Goal: Contribute content: Contribute content

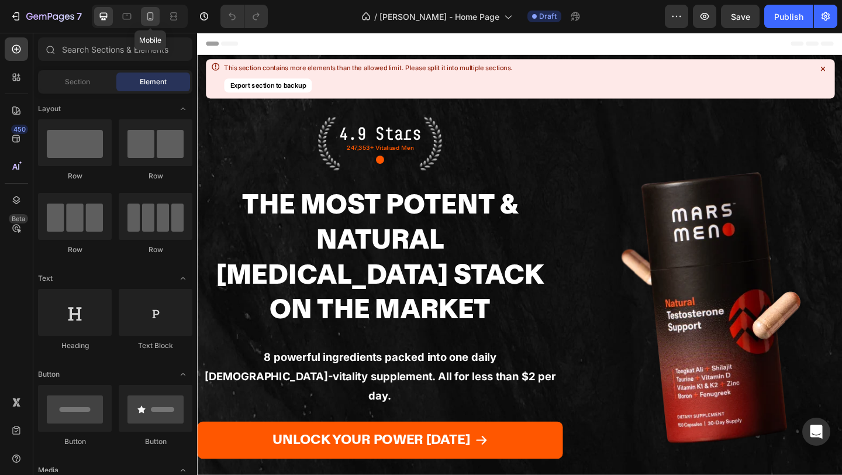
click at [146, 16] on icon at bounding box center [150, 17] width 12 height 12
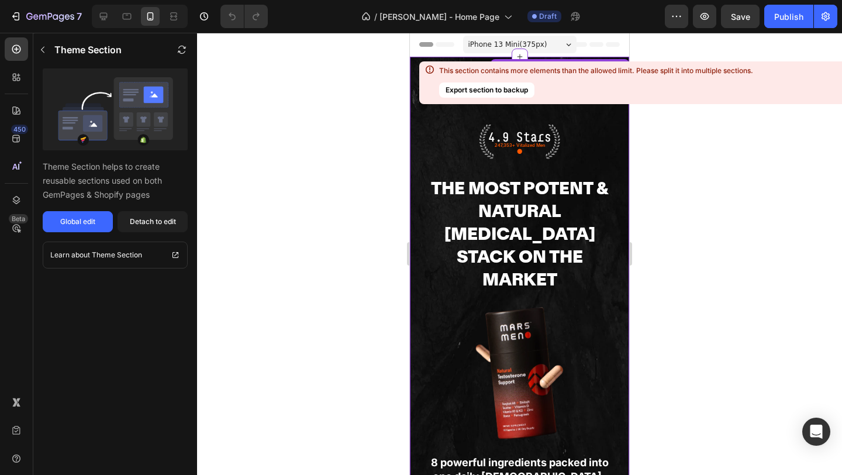
click at [512, 147] on p "●" at bounding box center [520, 152] width 78 height 12
click at [138, 222] on div "Detach to edit" at bounding box center [153, 221] width 46 height 11
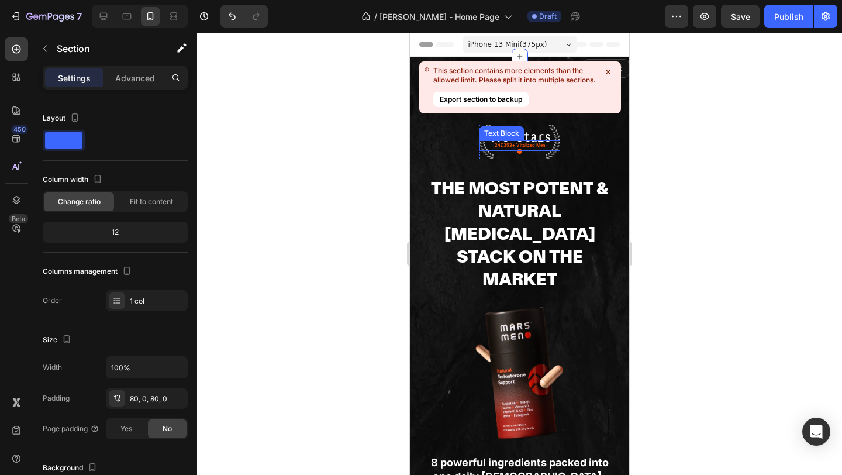
click at [513, 143] on p "247,353+ Vitalized Men" at bounding box center [520, 145] width 78 height 8
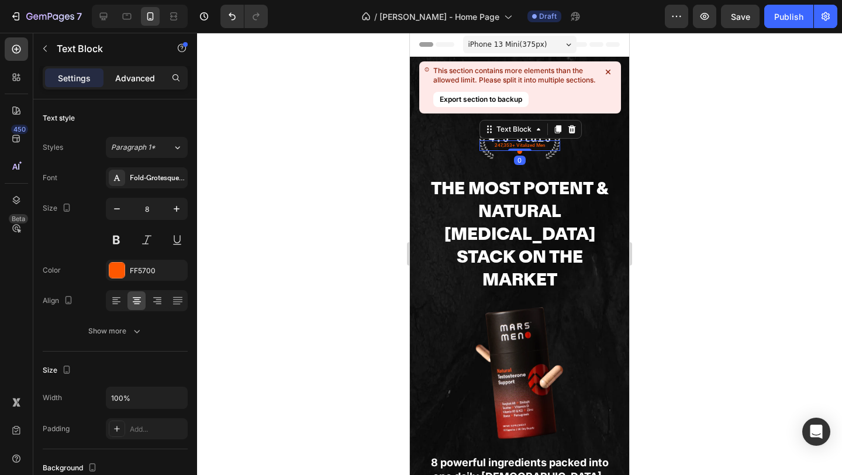
click at [146, 76] on p "Advanced" at bounding box center [135, 78] width 40 height 12
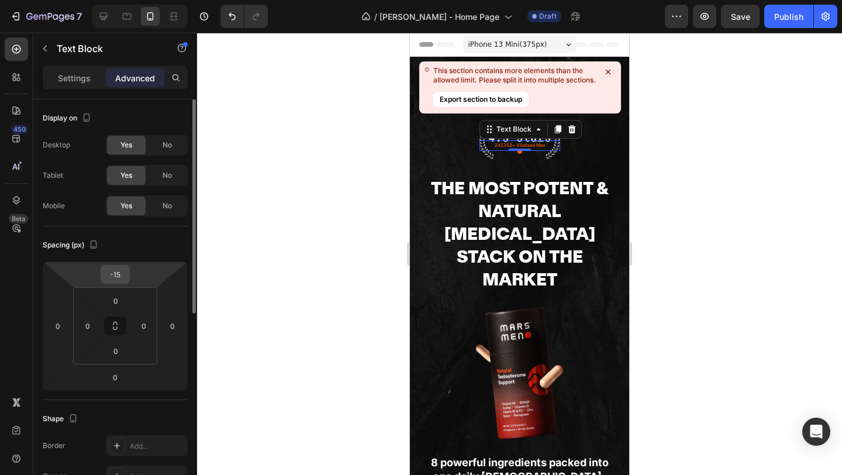
click at [124, 272] on input "-15" at bounding box center [114, 274] width 23 height 18
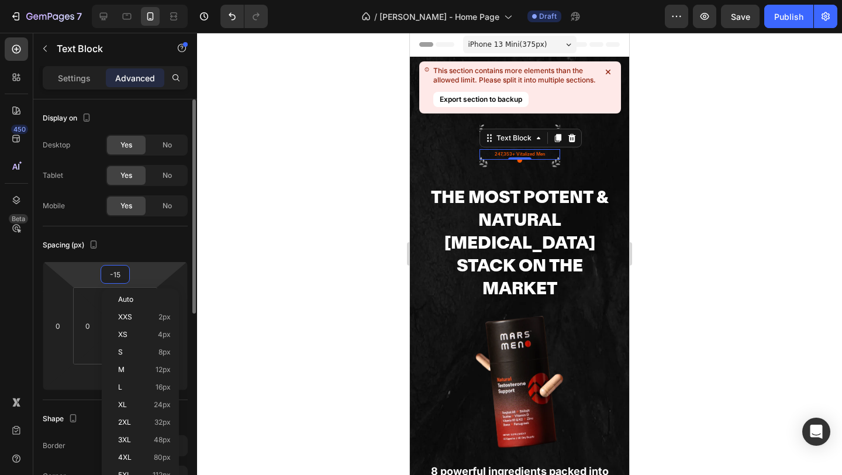
type input "0"
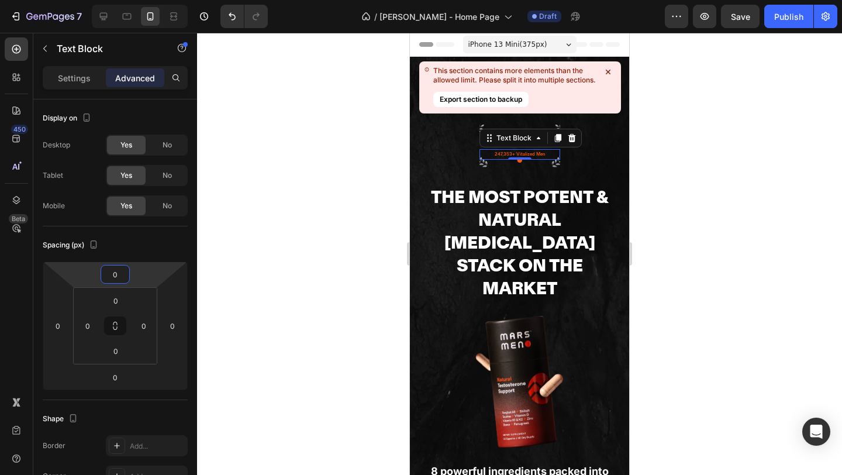
click at [561, 153] on div "4.9 Stars Text Block 247,353+ Vitalized Men Text Block 0 ● Text Block Row The M…" at bounding box center [520, 363] width 198 height 476
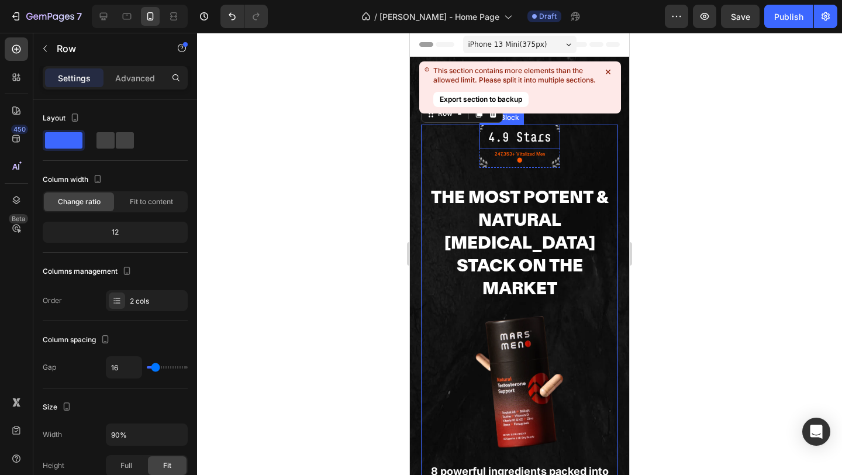
click at [527, 137] on p "4.9 Stars" at bounding box center [520, 137] width 78 height 22
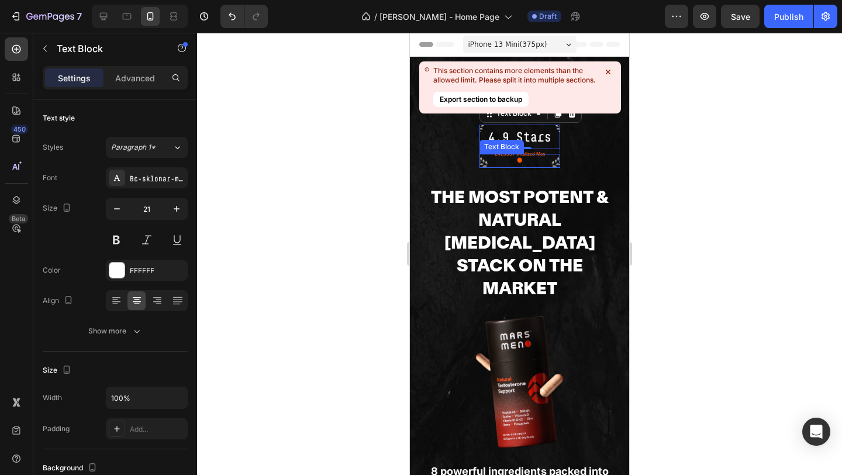
click at [533, 155] on p "●" at bounding box center [520, 161] width 78 height 12
click at [513, 150] on div "Text Block" at bounding box center [530, 142] width 102 height 19
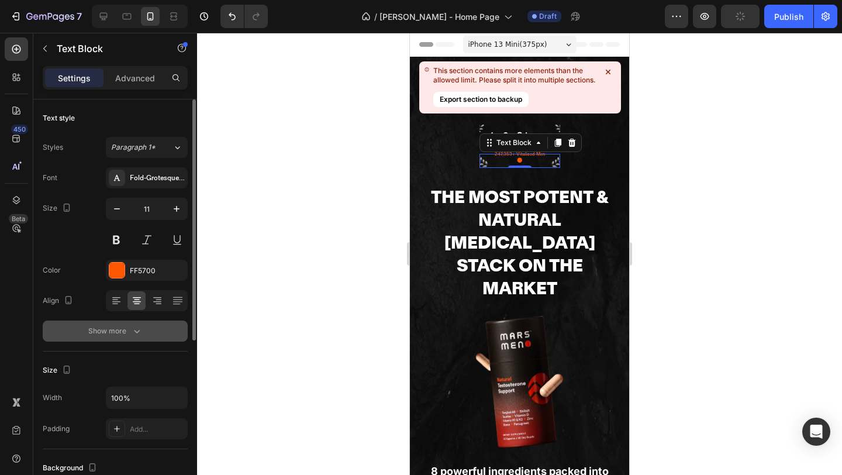
click at [127, 326] on div "Show more" at bounding box center [115, 331] width 54 height 12
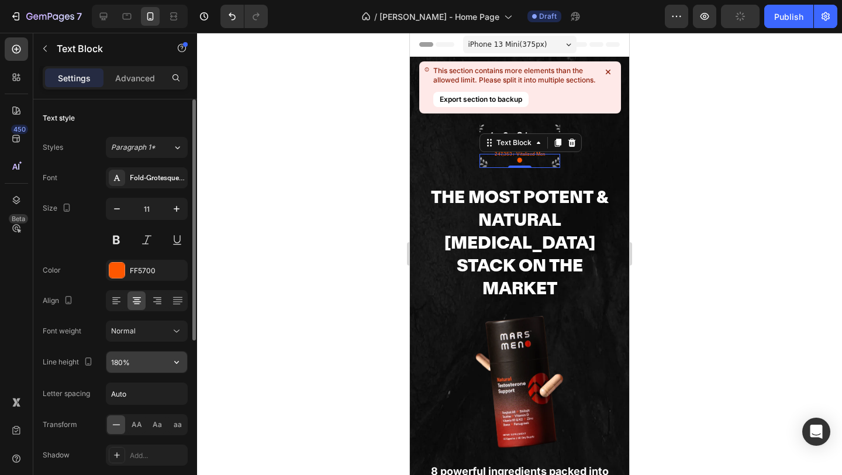
click at [136, 361] on input "180%" at bounding box center [146, 361] width 81 height 21
click at [175, 364] on icon "button" at bounding box center [177, 362] width 12 height 12
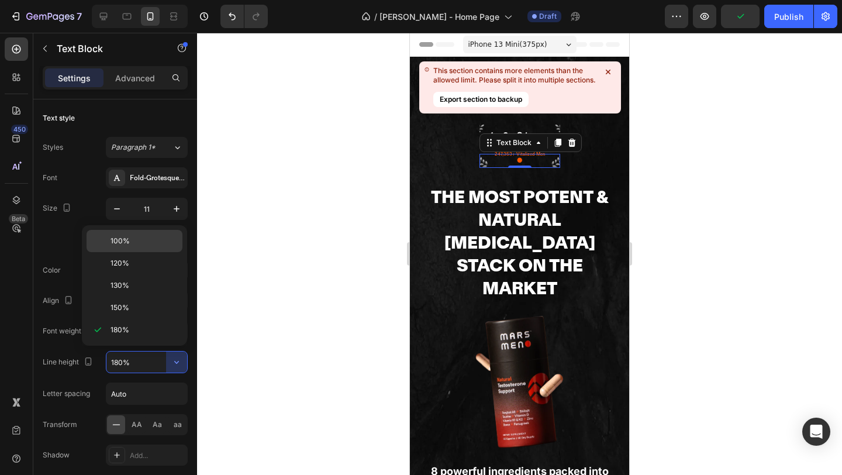
click at [139, 241] on p "100%" at bounding box center [143, 241] width 67 height 11
type input "100%"
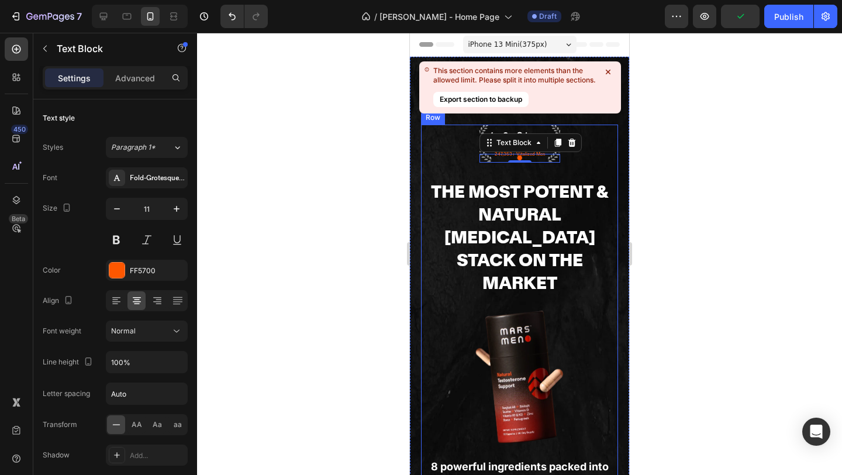
click at [585, 157] on div "4.9 Stars Text Block 247,353+ Vitalized Men Text Block ● Text Block 0 Row The M…" at bounding box center [520, 360] width 198 height 471
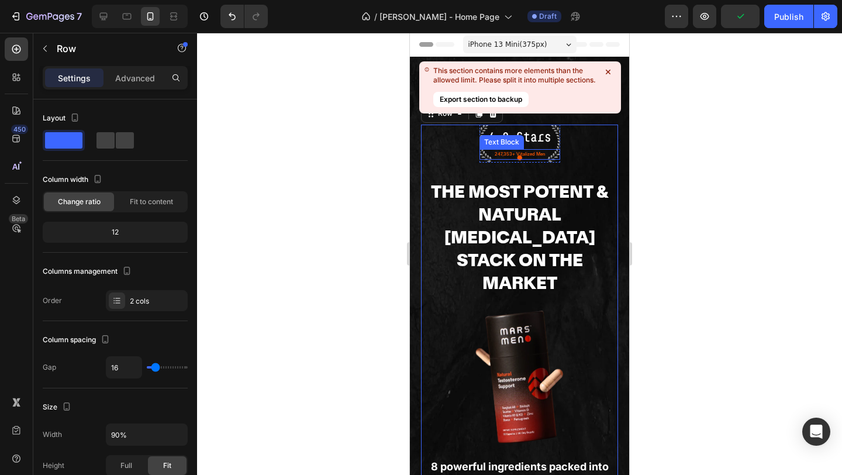
click at [535, 152] on p "247,353+ Vitalized Men" at bounding box center [520, 154] width 78 height 8
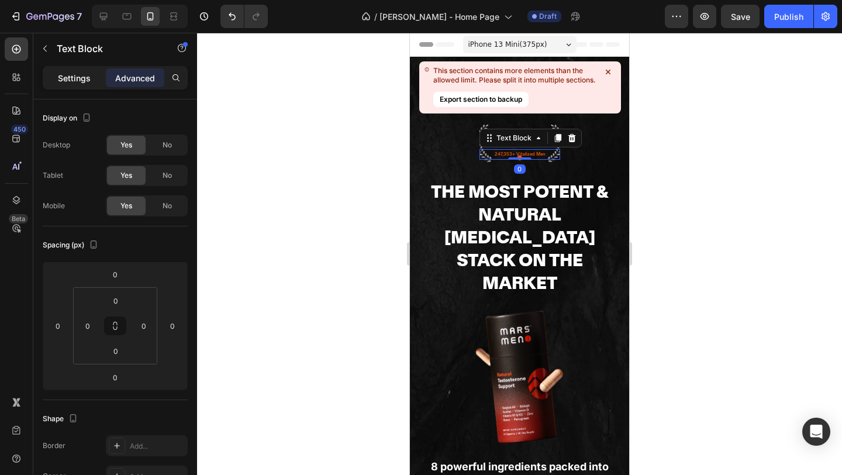
click at [73, 74] on p "Settings" at bounding box center [74, 78] width 33 height 12
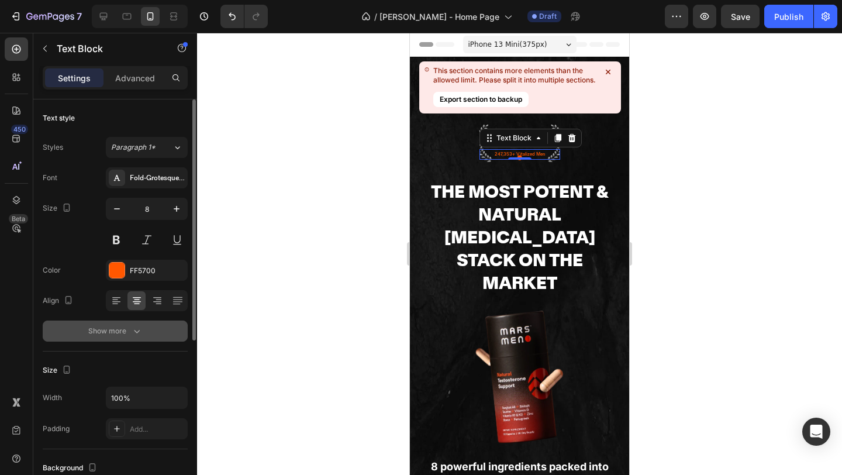
click at [127, 328] on div "Show more" at bounding box center [115, 331] width 54 height 12
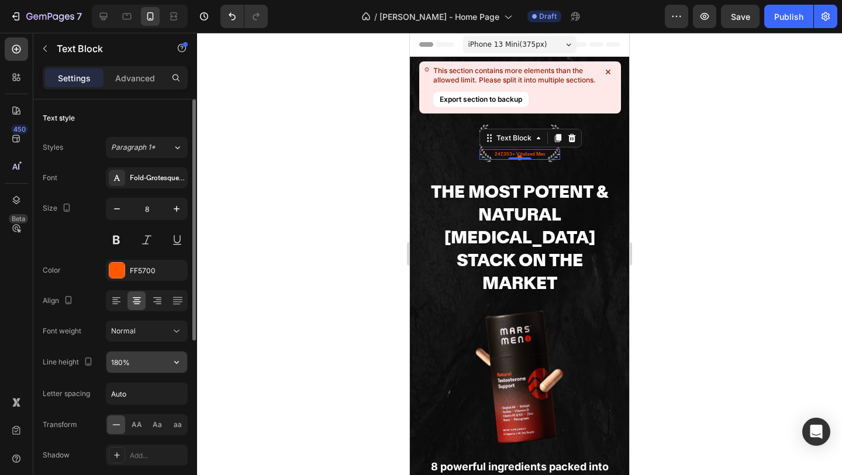
click at [179, 357] on icon "button" at bounding box center [177, 362] width 12 height 12
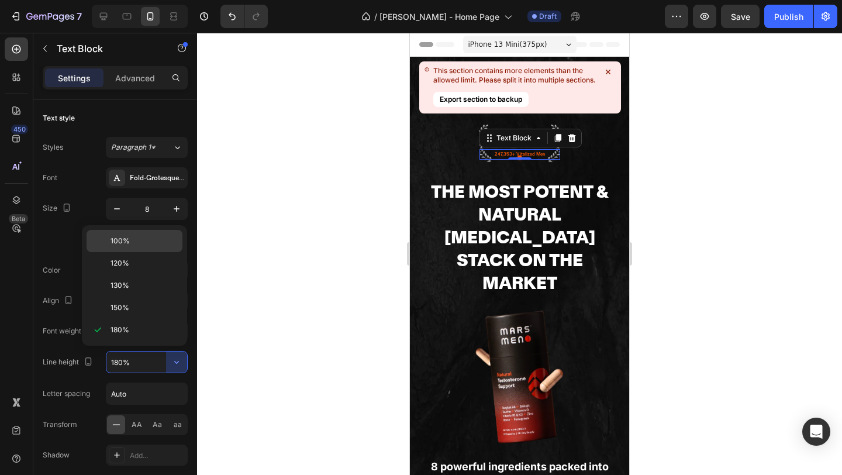
click at [148, 237] on p "100%" at bounding box center [143, 241] width 67 height 11
type input "100%"
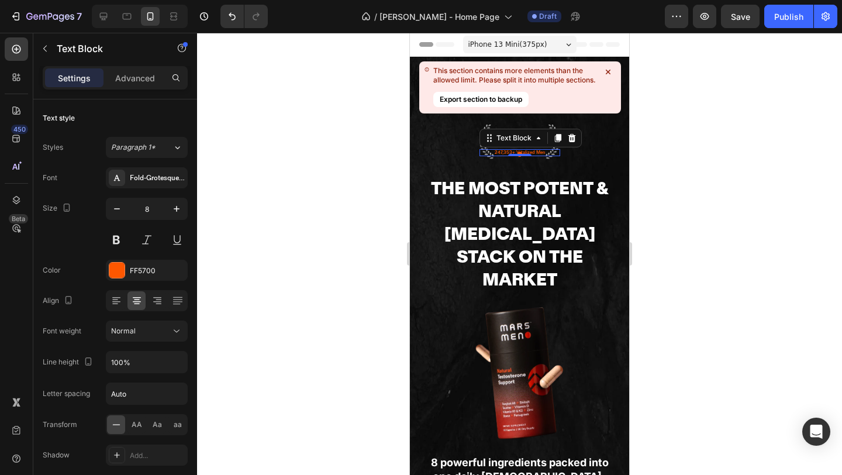
click at [506, 169] on div "4.9 Stars Text Block 247,353+ Vitalized Men Text Block 0 ● Text Block Row The M…" at bounding box center [520, 359] width 198 height 468
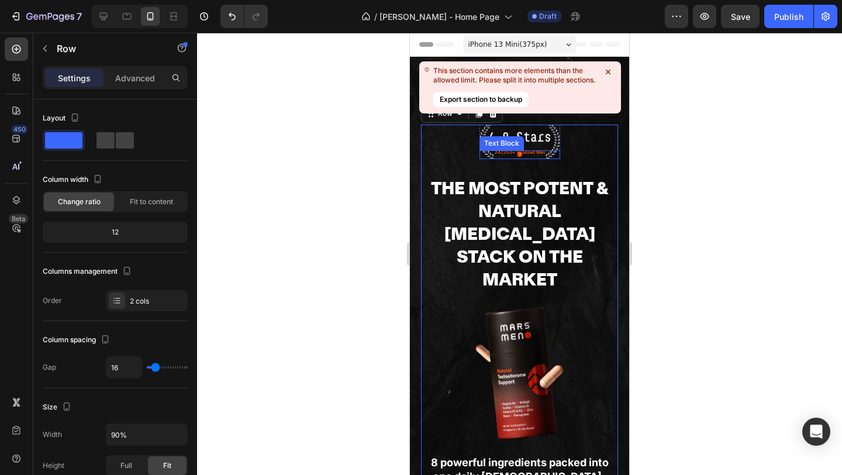
click at [517, 154] on p "●" at bounding box center [520, 154] width 78 height 6
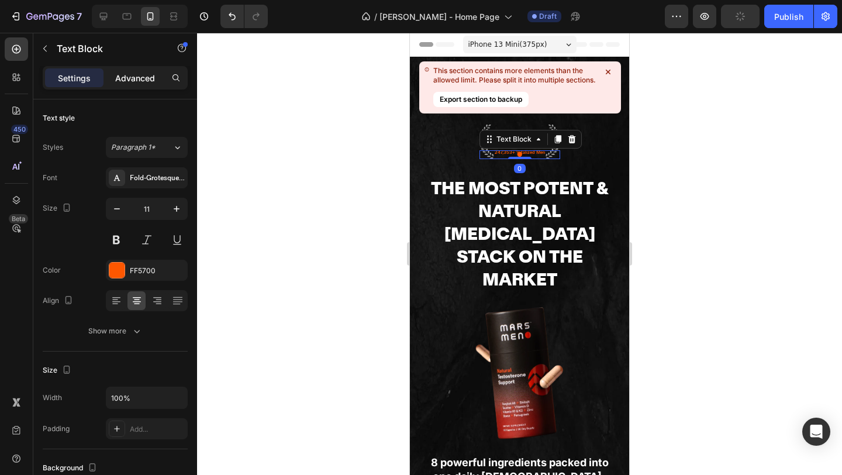
click at [124, 78] on p "Advanced" at bounding box center [135, 78] width 40 height 12
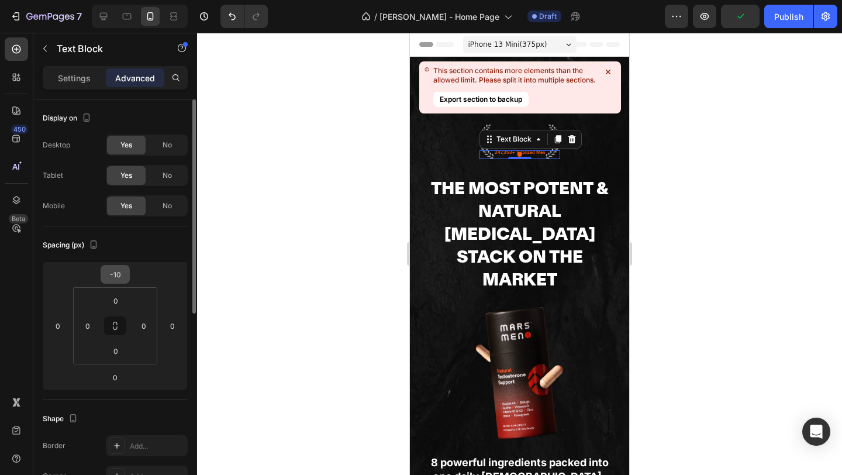
click at [122, 281] on input "-10" at bounding box center [114, 274] width 23 height 18
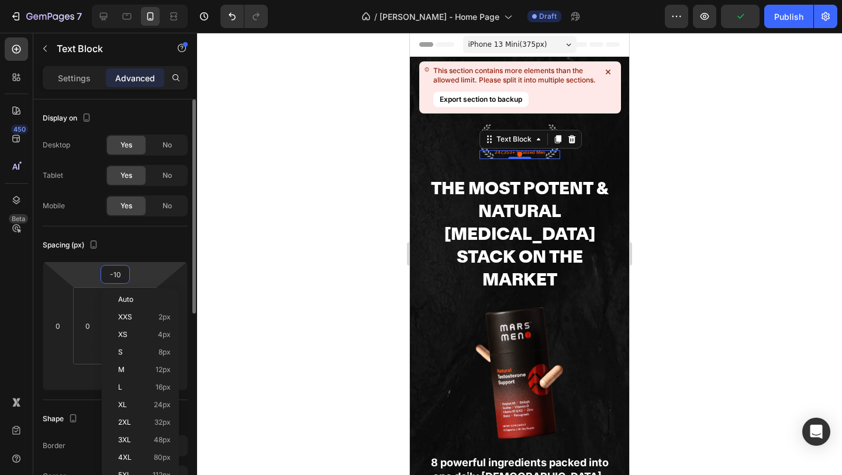
type input "0"
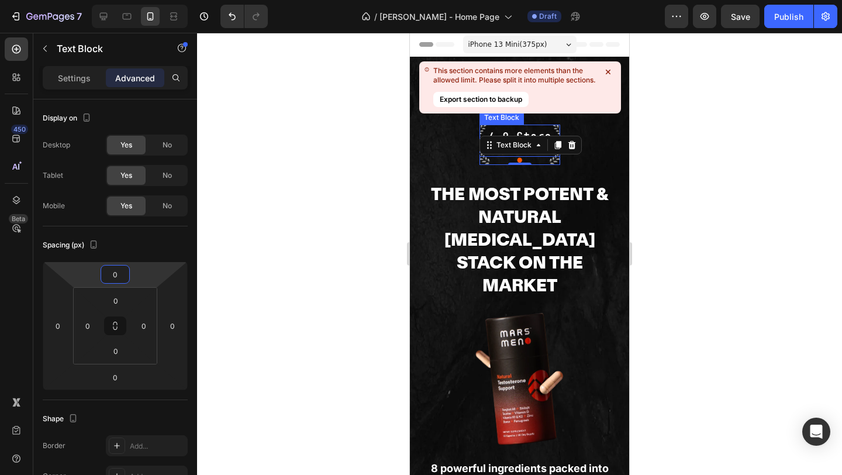
click at [529, 131] on p "4.9 Stars" at bounding box center [520, 137] width 78 height 22
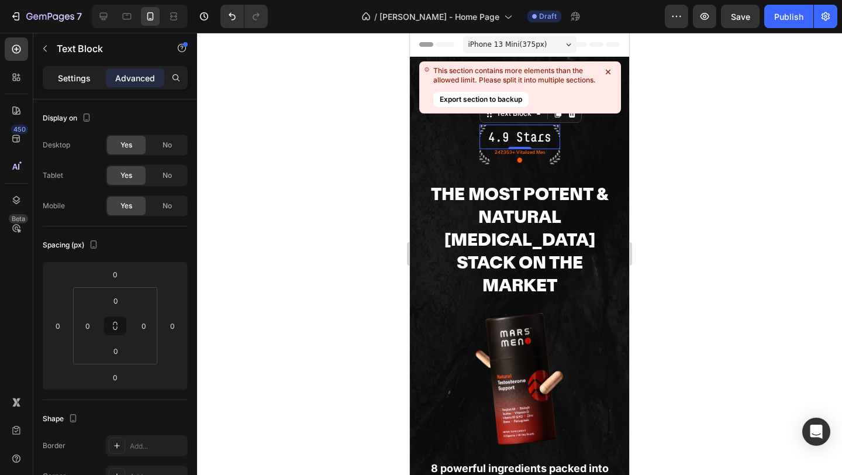
click at [81, 73] on p "Settings" at bounding box center [74, 78] width 33 height 12
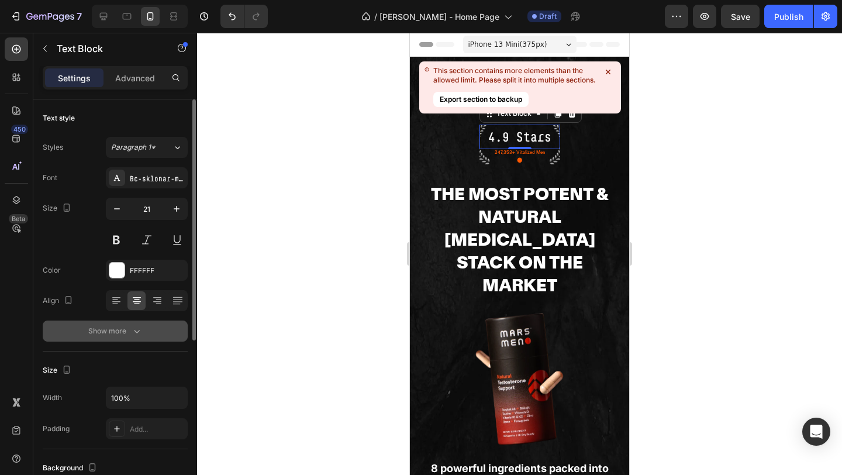
click at [142, 324] on button "Show more" at bounding box center [115, 330] width 145 height 21
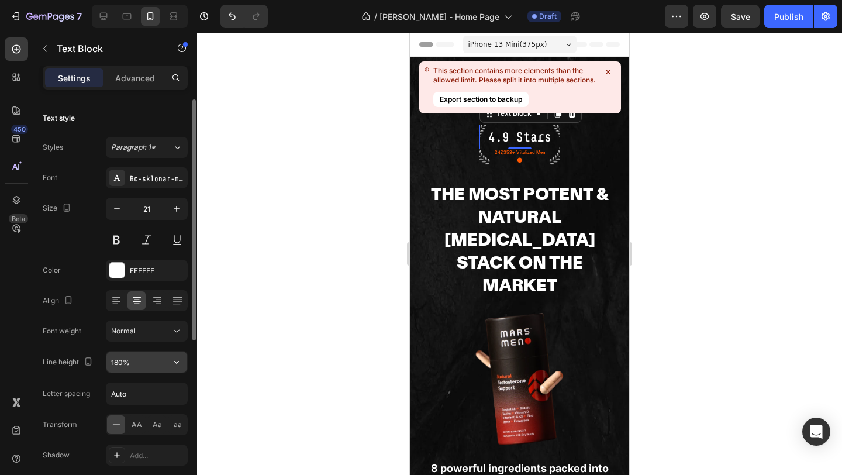
click at [168, 358] on button "button" at bounding box center [176, 361] width 21 height 21
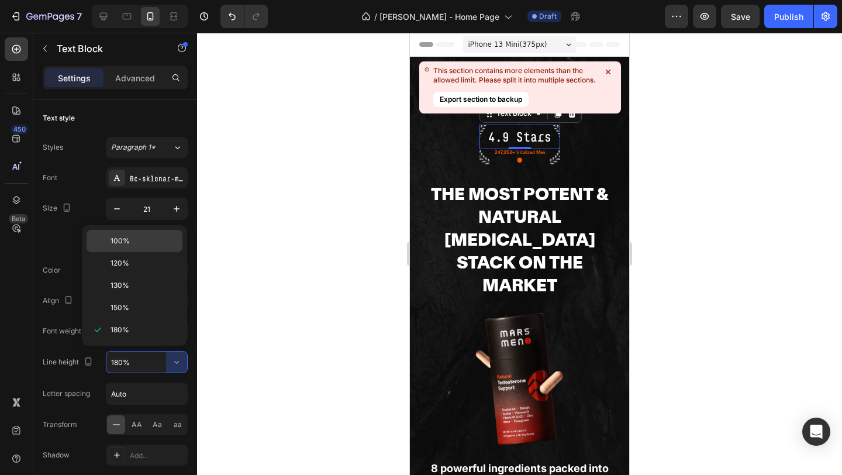
click at [146, 240] on p "100%" at bounding box center [143, 241] width 67 height 11
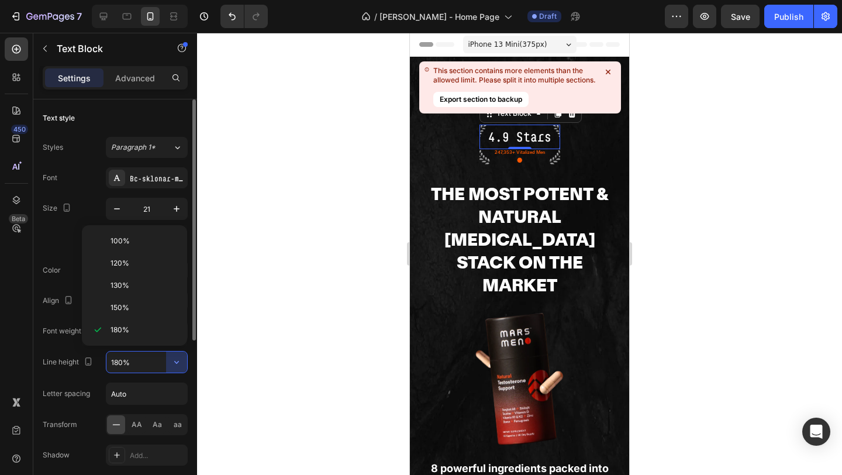
type input "100%"
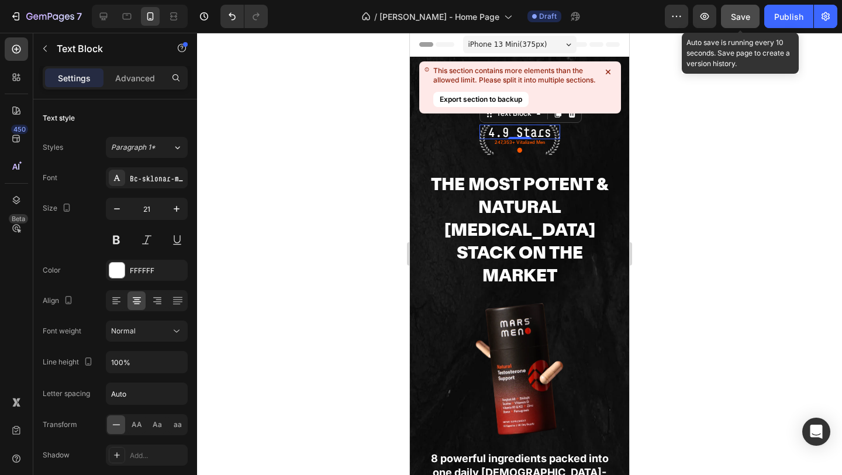
click at [747, 15] on span "Save" at bounding box center [740, 17] width 19 height 10
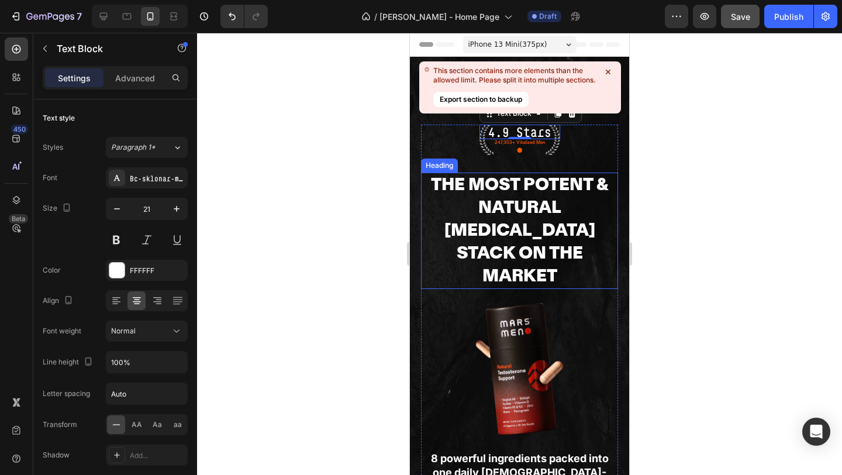
click at [563, 209] on h2 "The Most Potent & Natural [MEDICAL_DATA] Stack On The Market" at bounding box center [520, 230] width 198 height 116
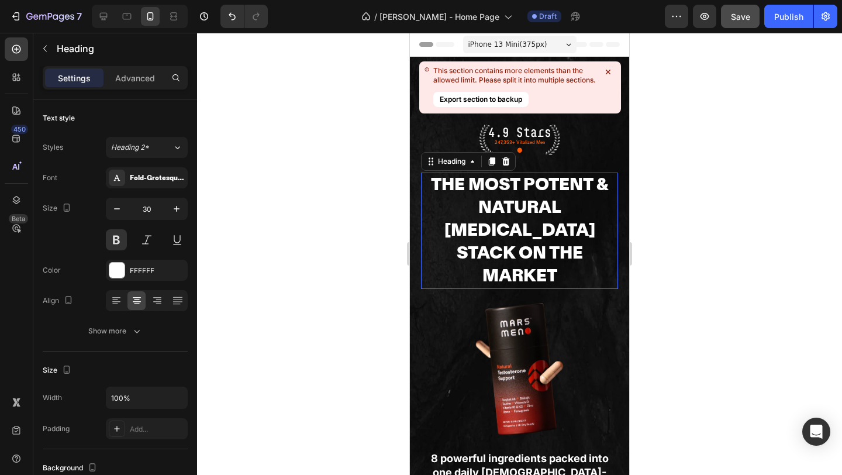
click at [563, 209] on h2 "The Most Potent & Natural [MEDICAL_DATA] Stack On The Market" at bounding box center [520, 230] width 198 height 116
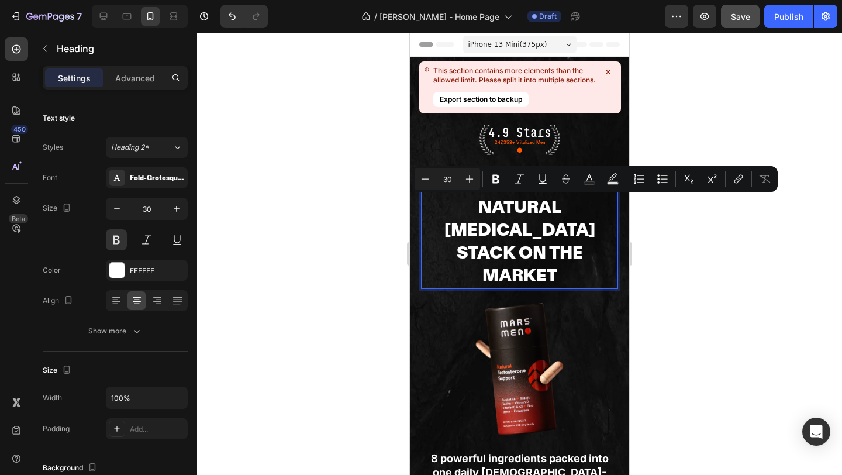
click at [574, 208] on p "The Most Potent & Natural [MEDICAL_DATA] Stack On The Market" at bounding box center [519, 231] width 195 height 114
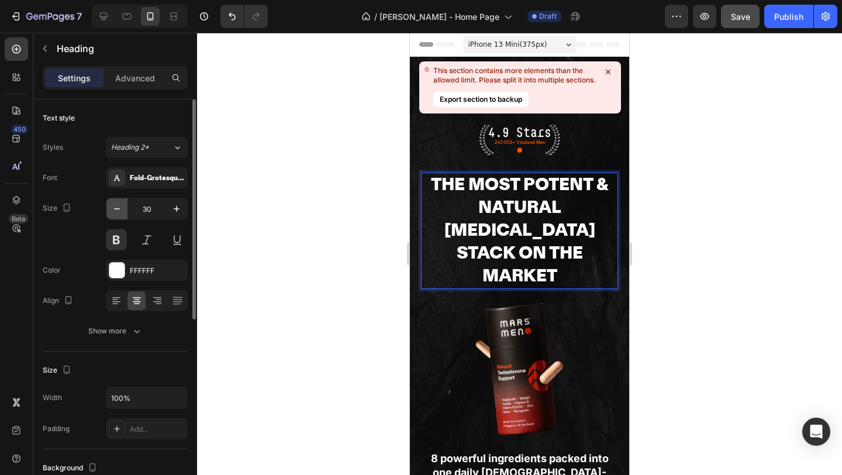
click at [117, 210] on icon "button" at bounding box center [117, 209] width 12 height 12
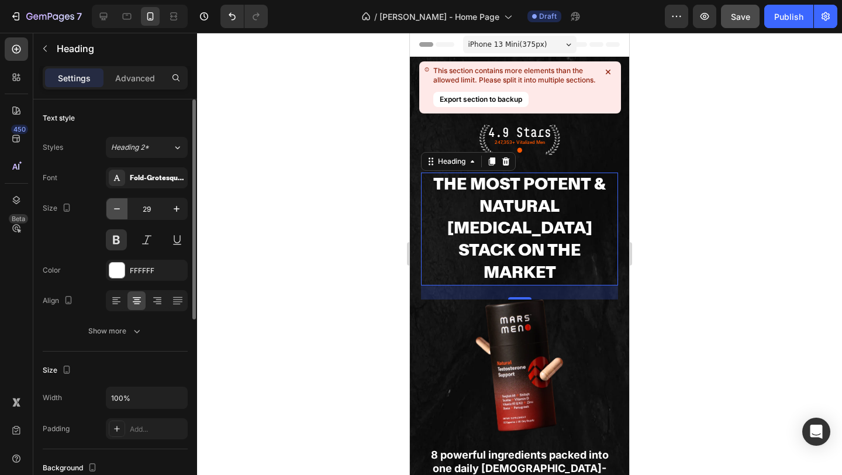
click at [117, 210] on icon "button" at bounding box center [117, 209] width 12 height 12
type input "28"
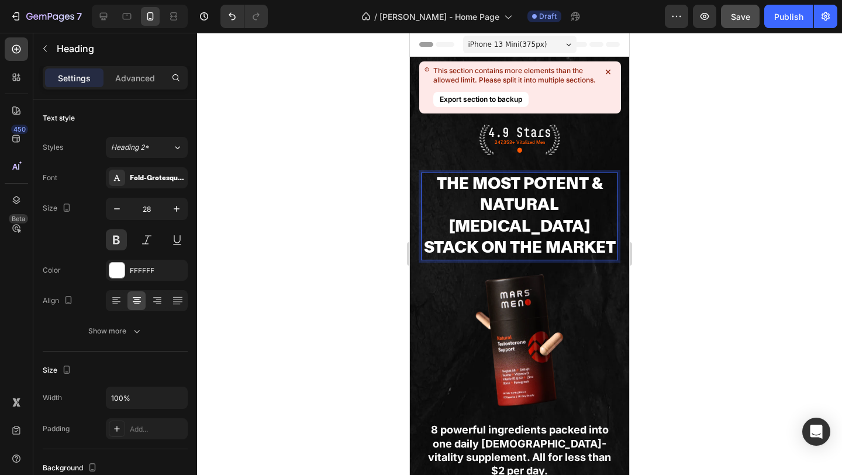
click at [424, 223] on p "The Most Potent & Natural [MEDICAL_DATA] Stack On The Market" at bounding box center [519, 216] width 195 height 85
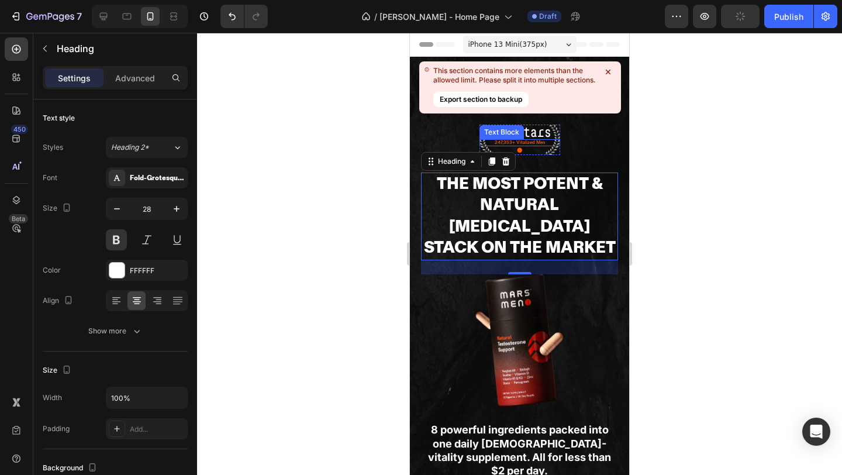
click at [606, 72] on icon at bounding box center [608, 72] width 12 height 12
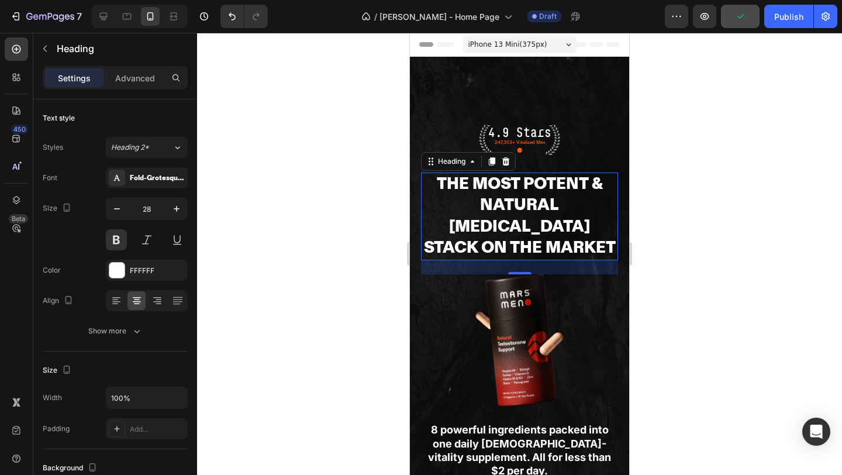
click at [492, 42] on span "iPhone 13 Mini ( 375 px)" at bounding box center [507, 45] width 79 height 12
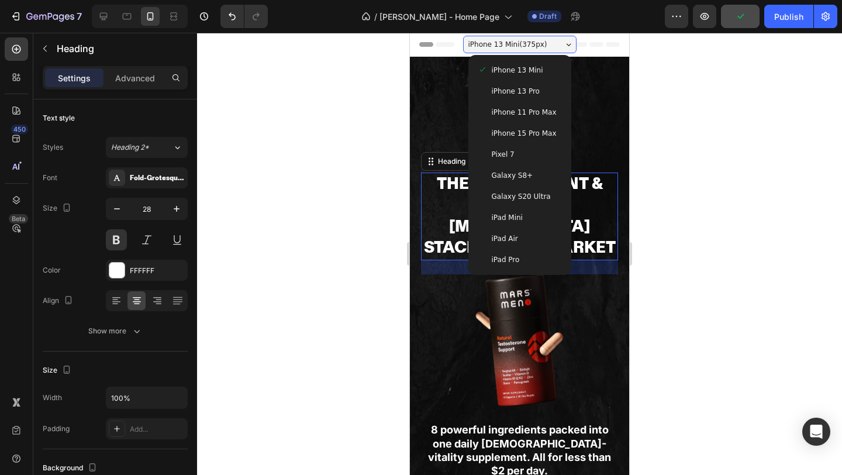
click at [517, 135] on span "iPhone 15 Pro Max" at bounding box center [524, 133] width 65 height 12
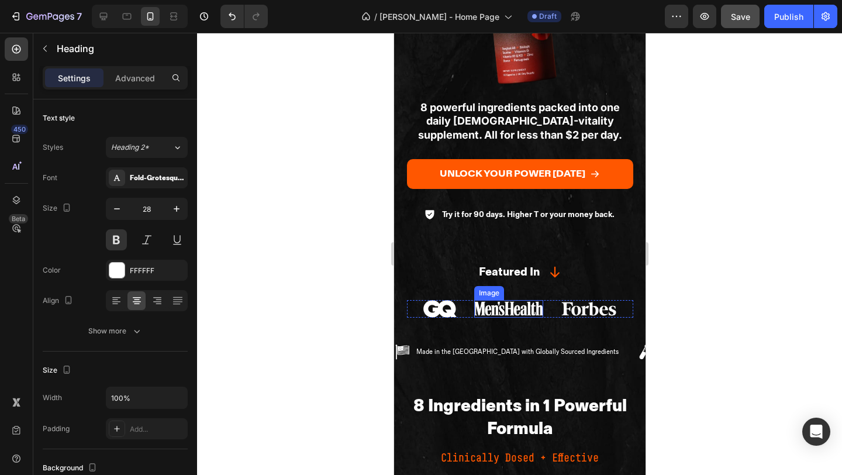
scroll to position [336, 0]
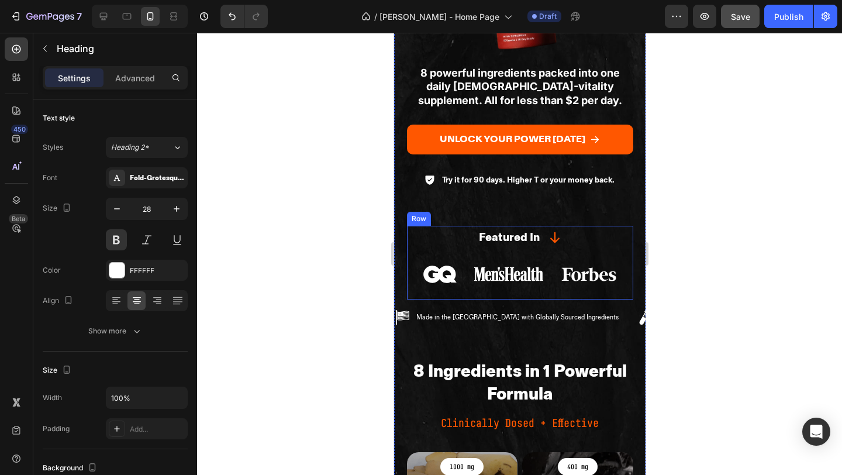
click at [444, 277] on img at bounding box center [440, 274] width 34 height 18
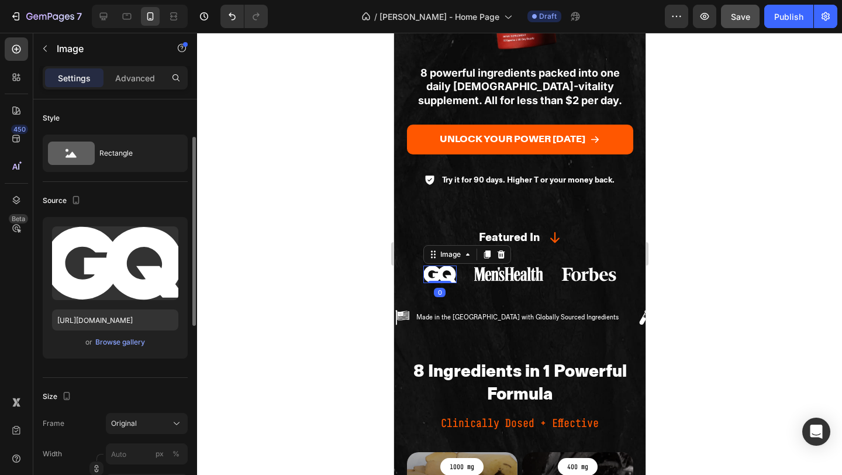
scroll to position [63, 0]
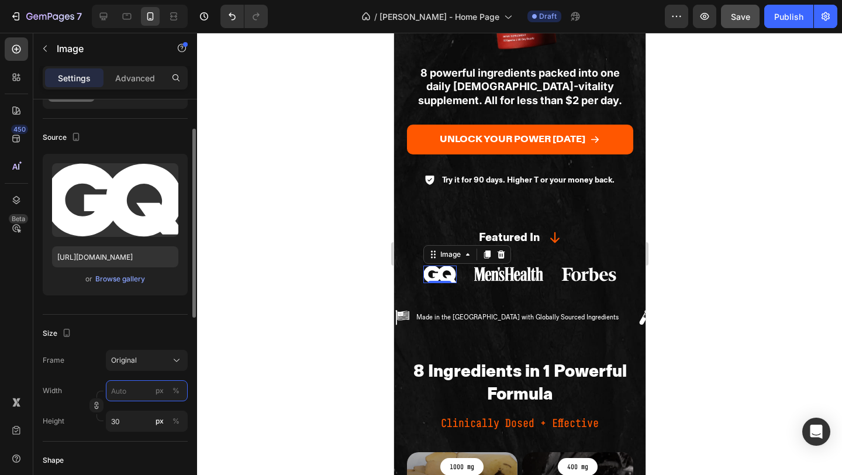
click at [136, 392] on input "px %" at bounding box center [147, 390] width 82 height 21
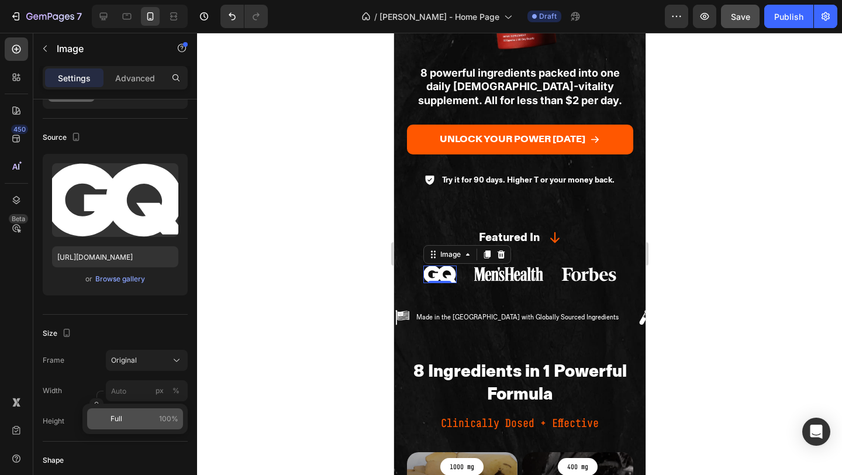
click at [128, 426] on div "Full 100%" at bounding box center [135, 418] width 96 height 21
type input "100"
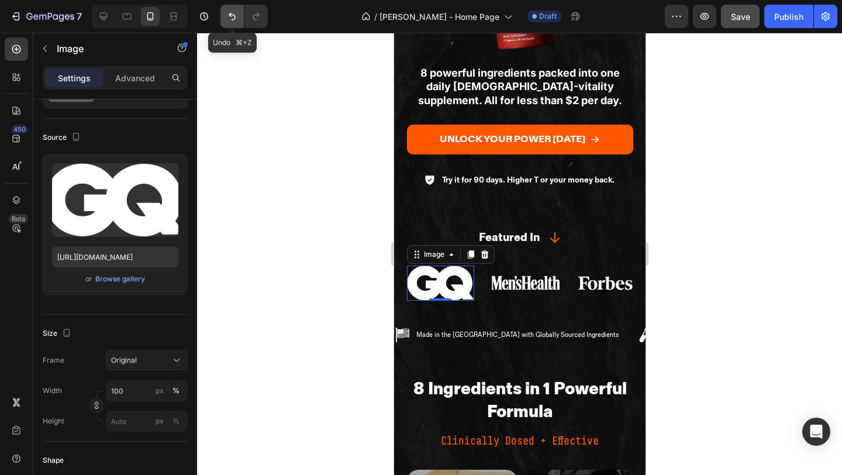
click at [233, 12] on icon "Undo/Redo" at bounding box center [232, 17] width 12 height 12
type input "30"
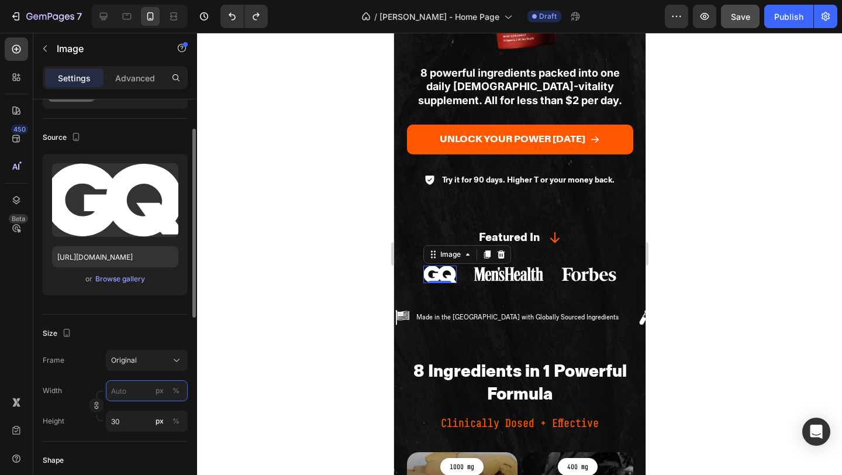
click at [128, 388] on input "px %" at bounding box center [147, 390] width 82 height 21
type input "1"
type input "60"
click at [132, 419] on input "px %" at bounding box center [147, 420] width 82 height 21
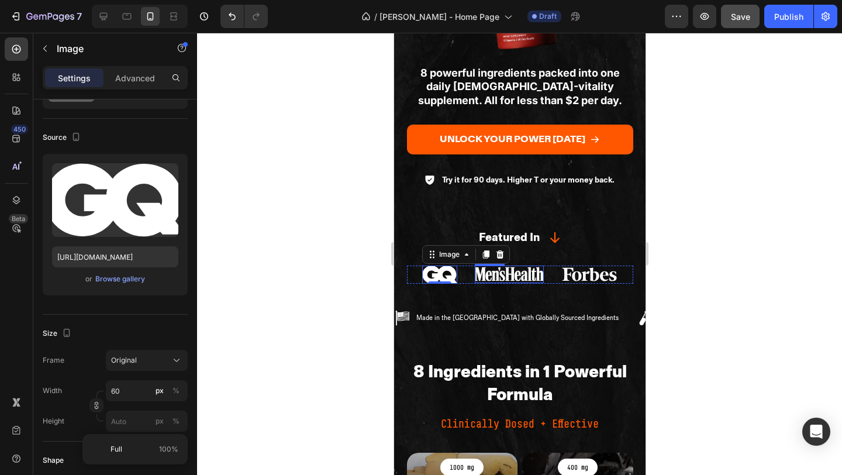
click at [490, 277] on img at bounding box center [508, 274] width 69 height 18
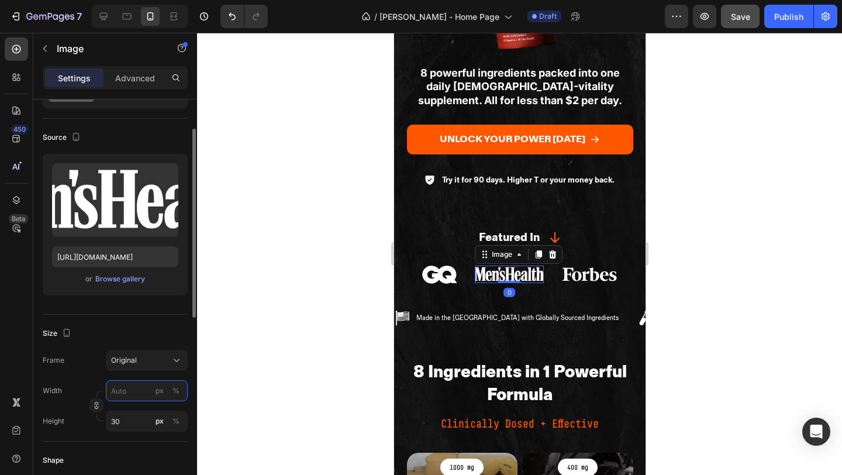
click at [137, 389] on input "px %" at bounding box center [147, 390] width 82 height 21
type input "1"
type input "117"
click at [129, 416] on input "px %" at bounding box center [147, 420] width 82 height 21
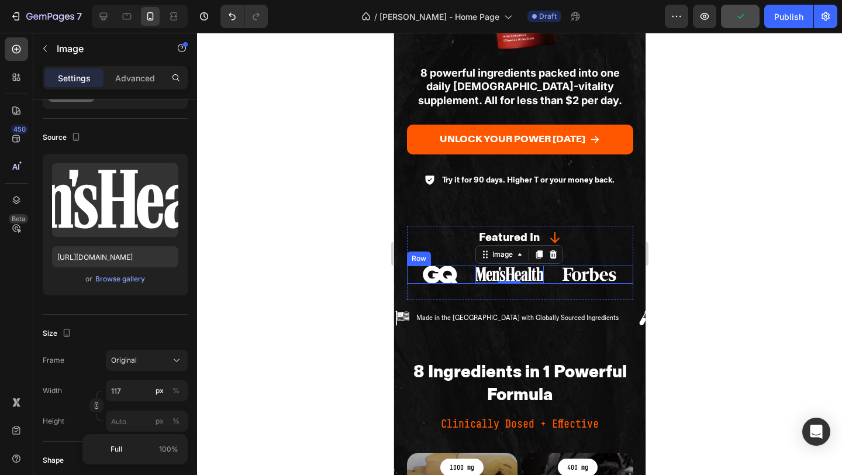
click at [595, 284] on div "Featured In Text Block Icon Row Image Image 0 Image Row" at bounding box center [519, 263] width 226 height 74
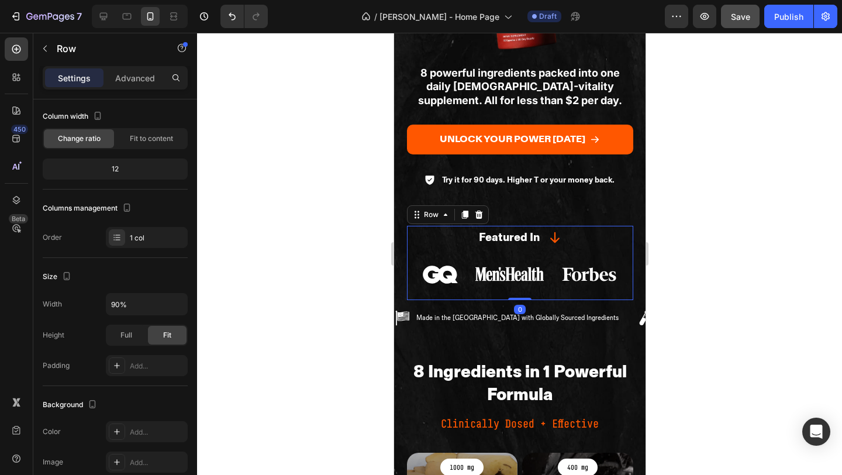
scroll to position [0, 0]
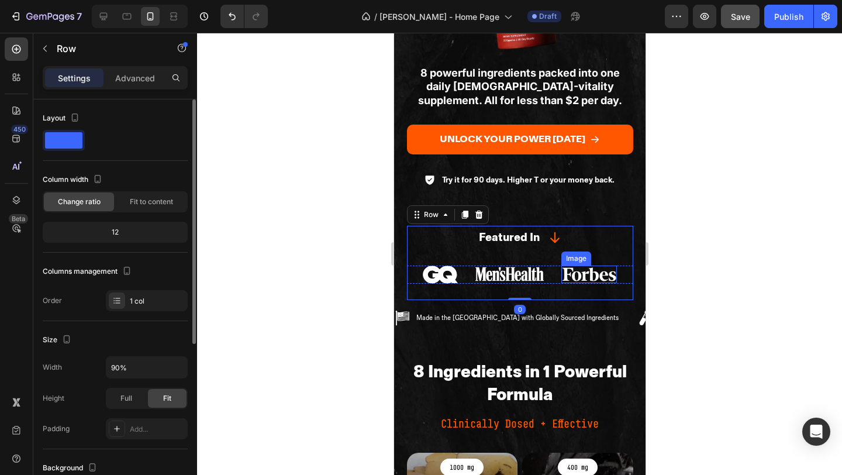
click at [597, 267] on img at bounding box center [589, 274] width 56 height 18
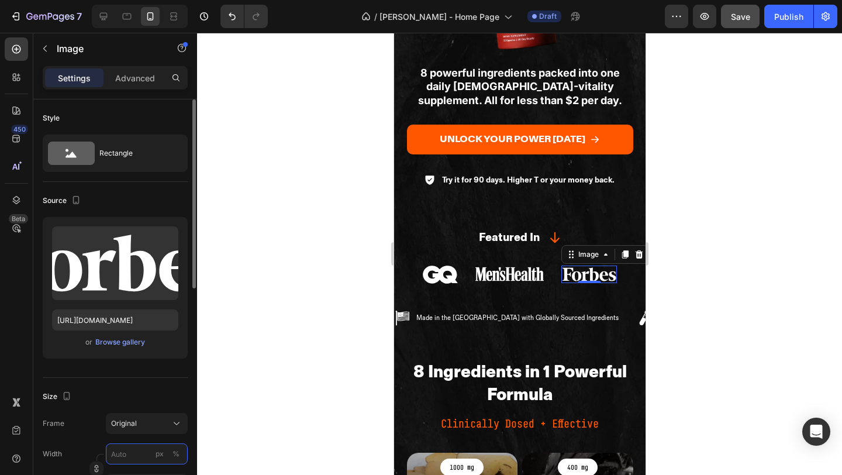
click at [130, 451] on input "px %" at bounding box center [147, 453] width 82 height 21
type input "9"
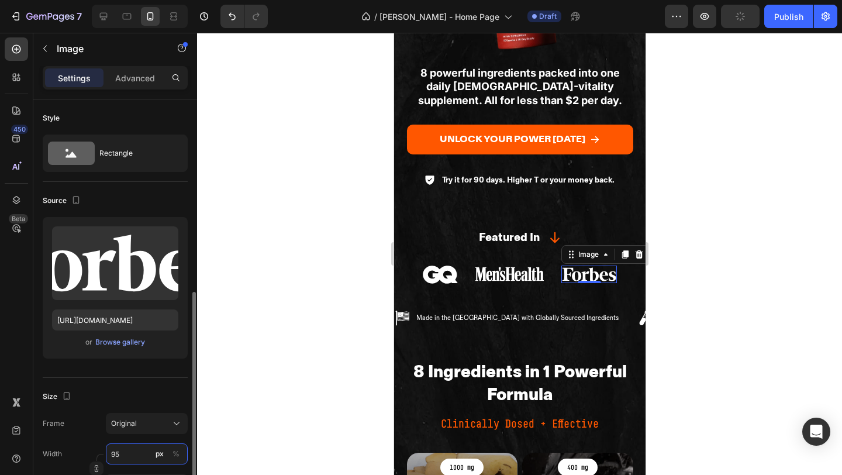
scroll to position [132, 0]
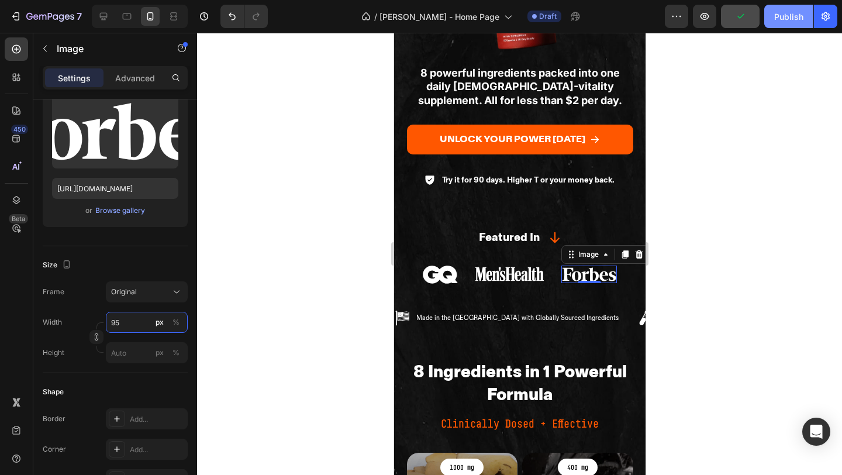
type input "95"
click at [783, 18] on div "Publish" at bounding box center [788, 17] width 29 height 12
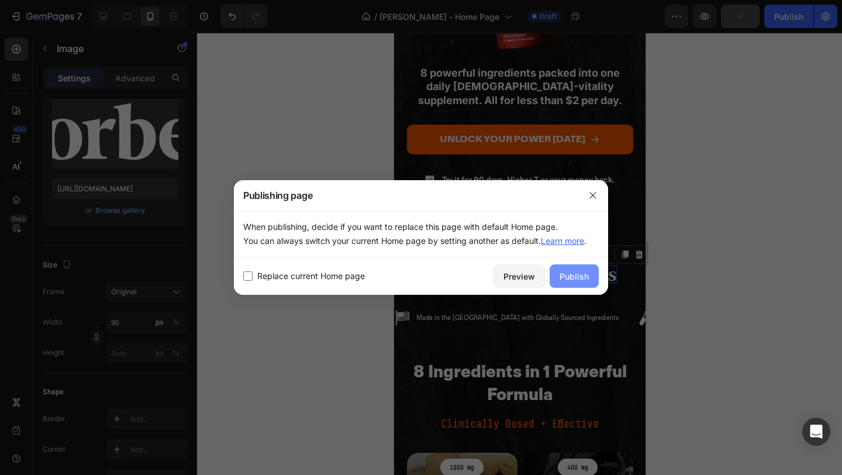
click at [577, 279] on div "Publish" at bounding box center [574, 276] width 29 height 12
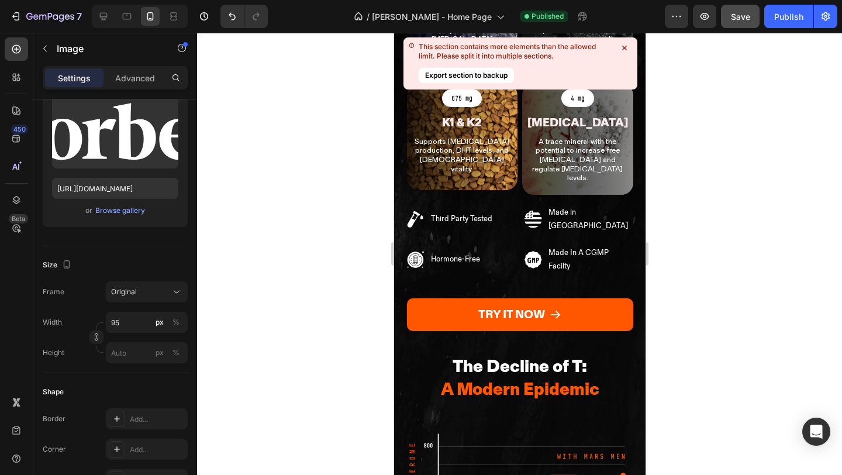
scroll to position [1047, 0]
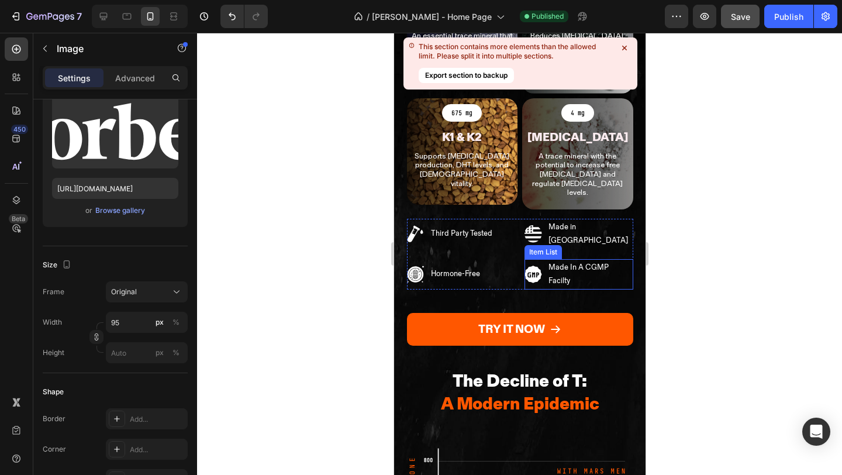
click at [551, 261] on p "Made In A CGMP Facilty" at bounding box center [589, 274] width 83 height 27
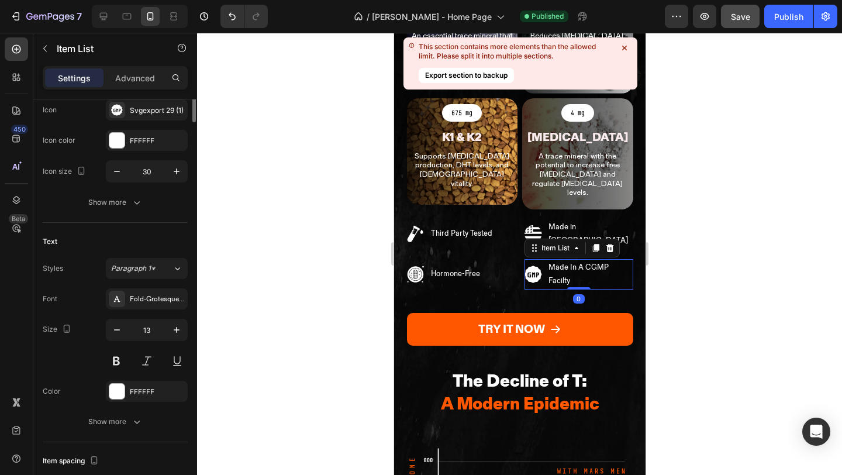
scroll to position [0, 0]
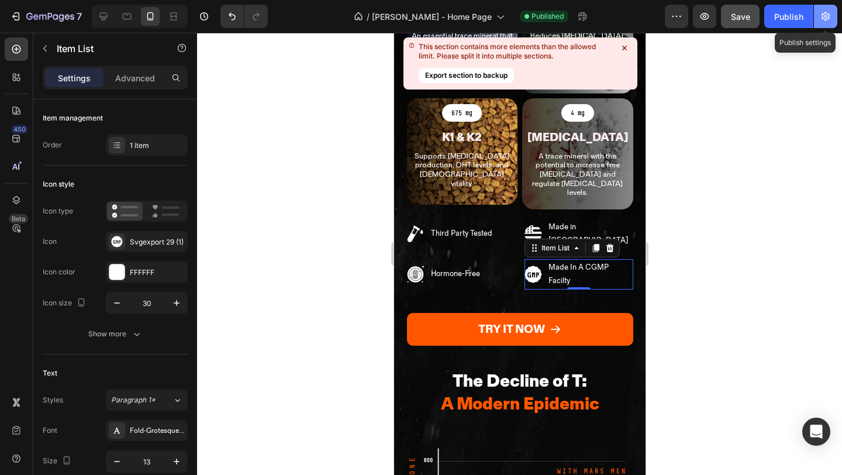
click at [824, 21] on icon "button" at bounding box center [826, 17] width 12 height 12
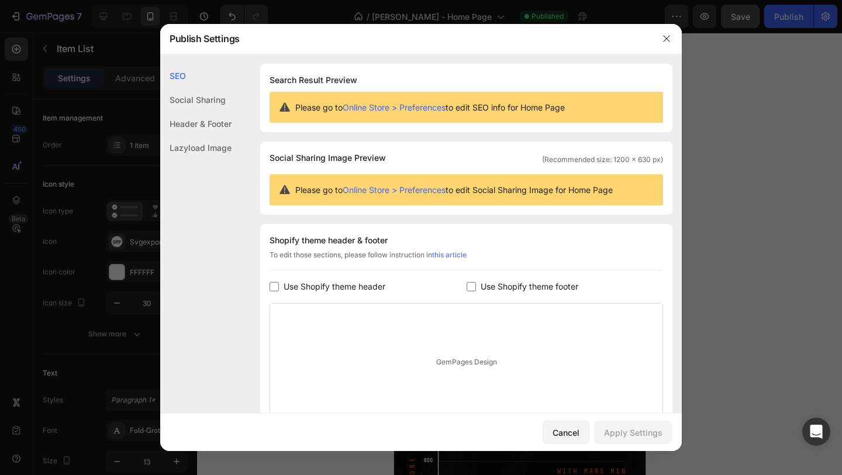
click at [187, 146] on div "Lazyload Image" at bounding box center [195, 148] width 71 height 24
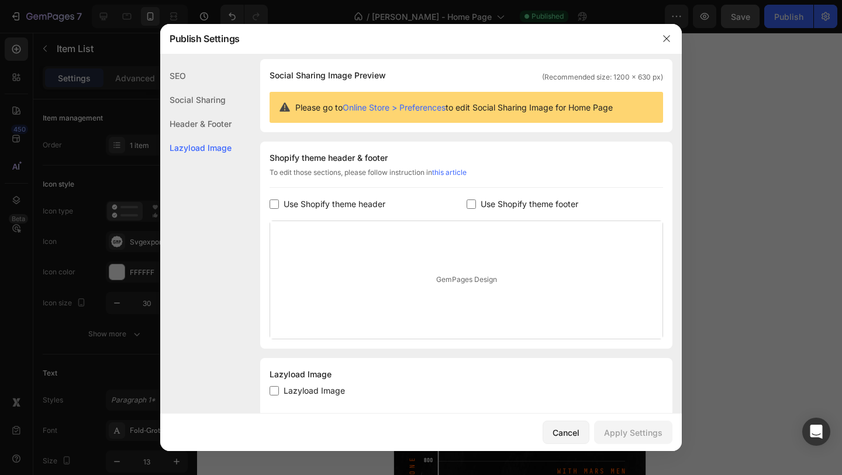
scroll to position [103, 0]
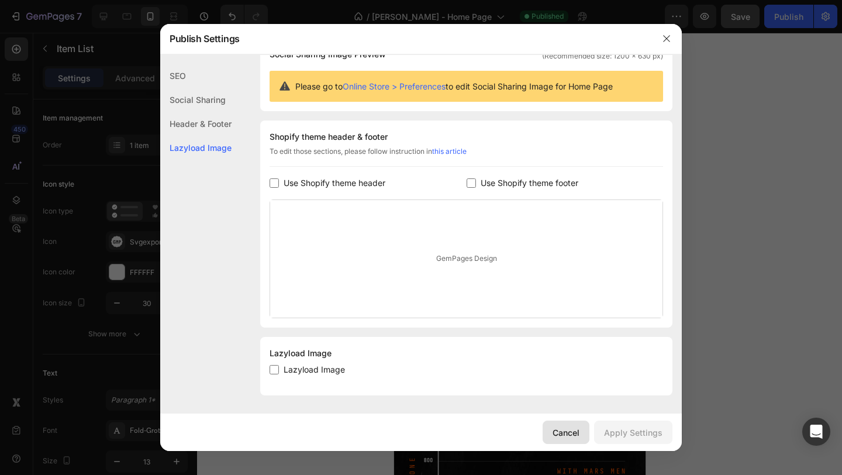
click at [556, 433] on div "Cancel" at bounding box center [565, 432] width 27 height 12
